Goal: Communication & Community: Share content

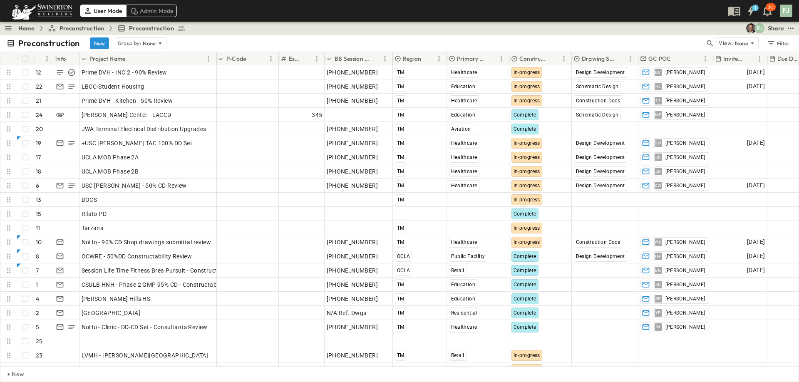
click at [381, 37] on div "Preconstruction New Group by: None" at bounding box center [356, 43] width 698 height 12
click at [445, 27] on div "Home Preconstruction Preconstruction FJ Share" at bounding box center [399, 28] width 799 height 13
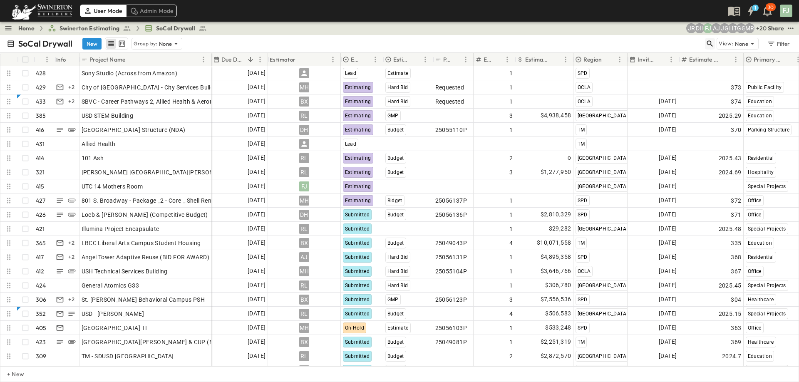
click at [714, 40] on icon "button" at bounding box center [709, 44] width 8 height 8
click at [678, 40] on input "text" at bounding box center [666, 43] width 58 height 12
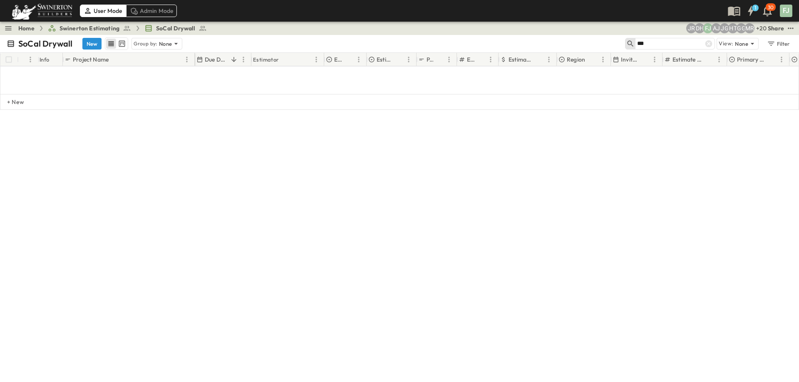
type input "***"
click at [488, 241] on div "SoCal Drywall New Group by: None *** View: None Filter # Info Project Name Due …" at bounding box center [399, 208] width 799 height 347
click at [714, 41] on div at bounding box center [708, 44] width 12 height 12
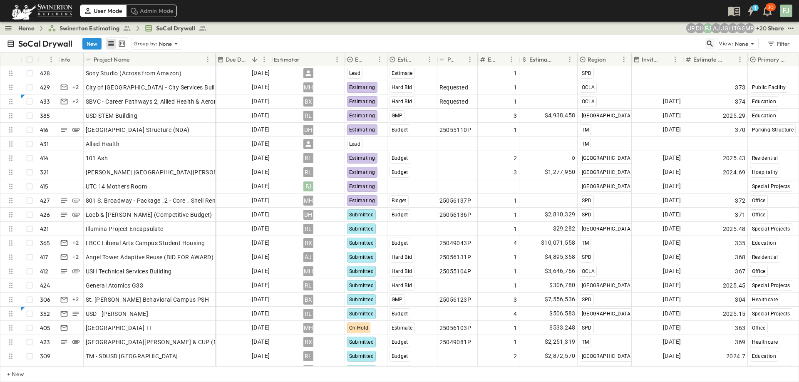
click at [715, 40] on button "button" at bounding box center [710, 44] width 10 height 12
click at [673, 38] on input "text" at bounding box center [666, 43] width 58 height 12
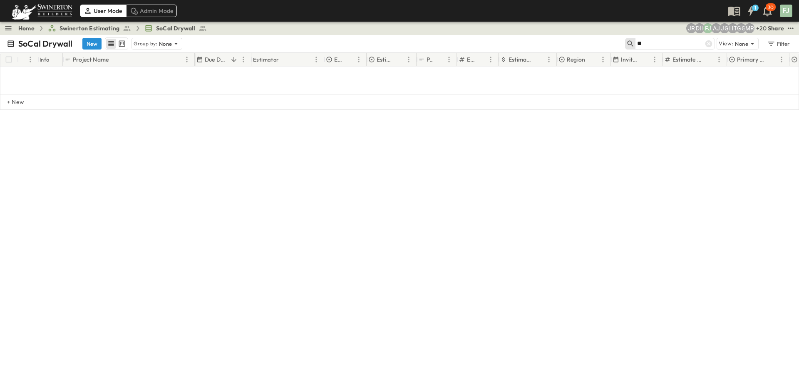
type input "*"
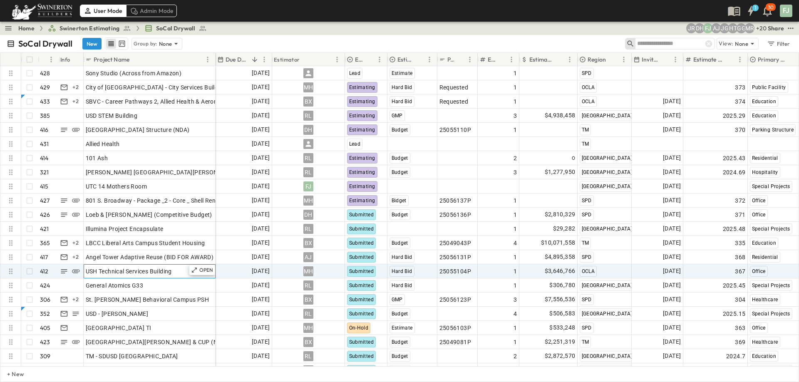
click at [127, 267] on span "USH Technical Services Building" at bounding box center [129, 271] width 86 height 8
